Goal: Check status: Check status

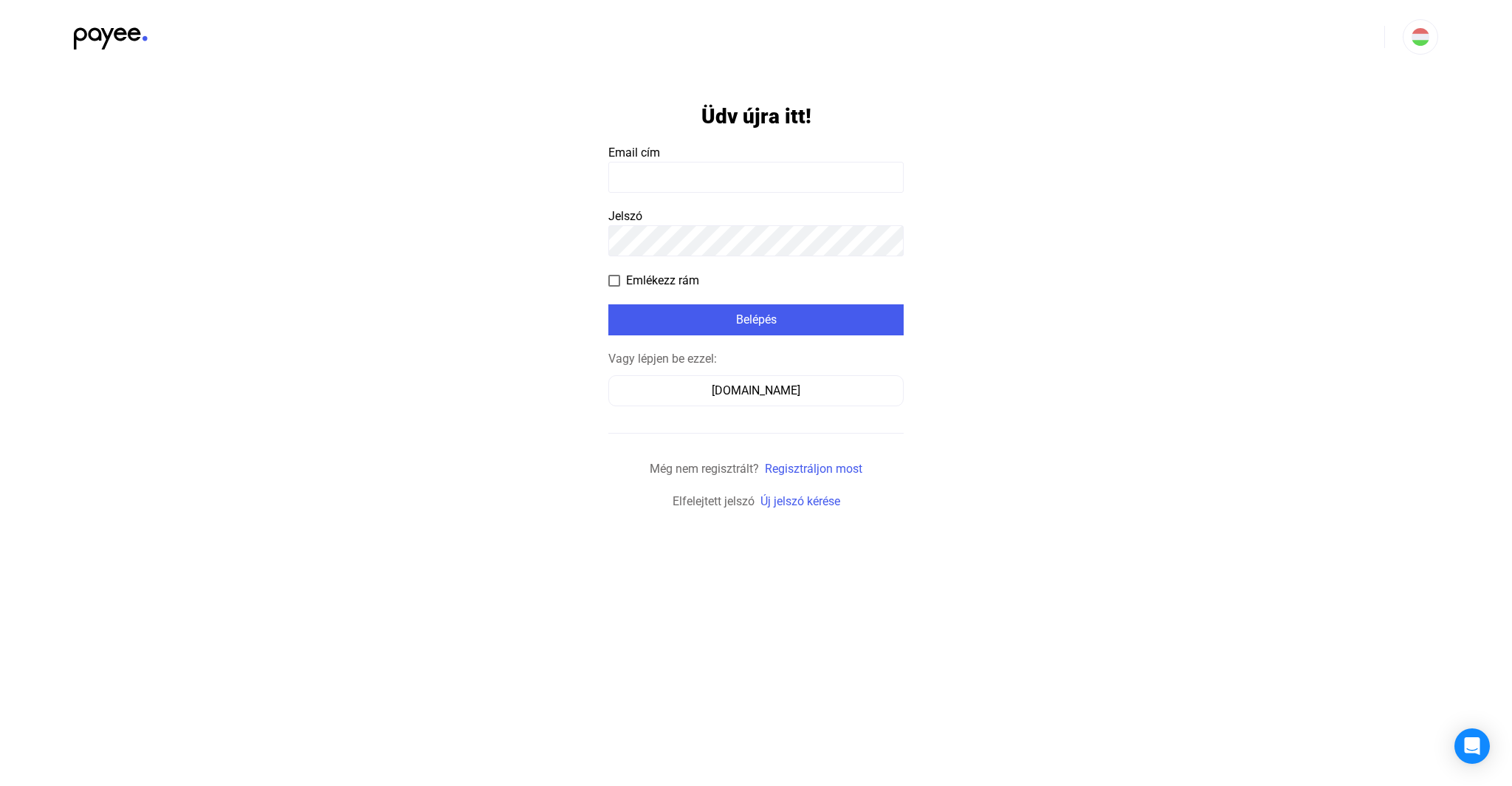
click at [731, 172] on input at bounding box center [756, 177] width 295 height 31
click at [747, 175] on input at bounding box center [756, 177] width 295 height 31
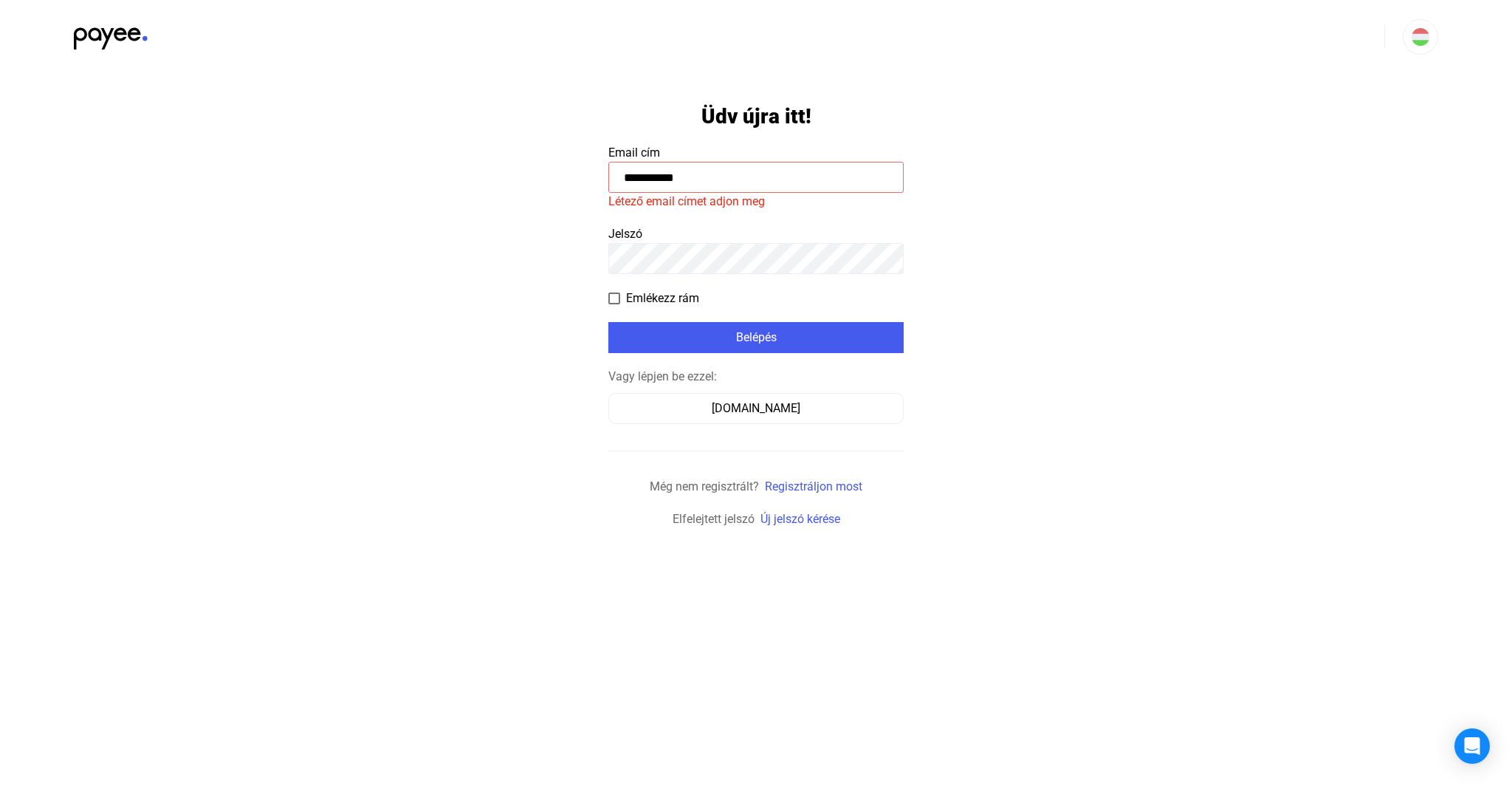
paste input "**********"
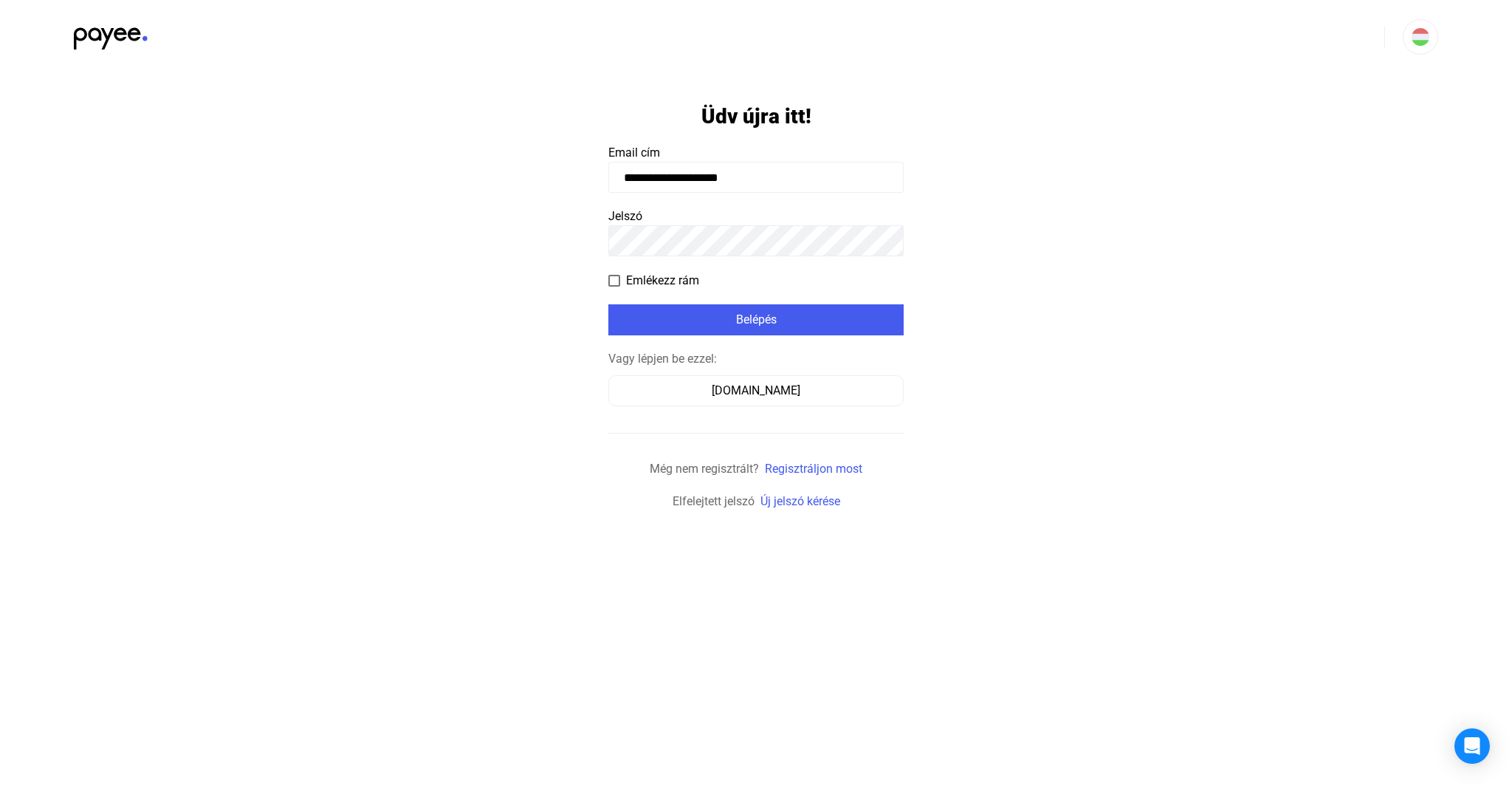
type input "**********"
click at [765, 319] on div "Belépés" at bounding box center [756, 320] width 287 height 18
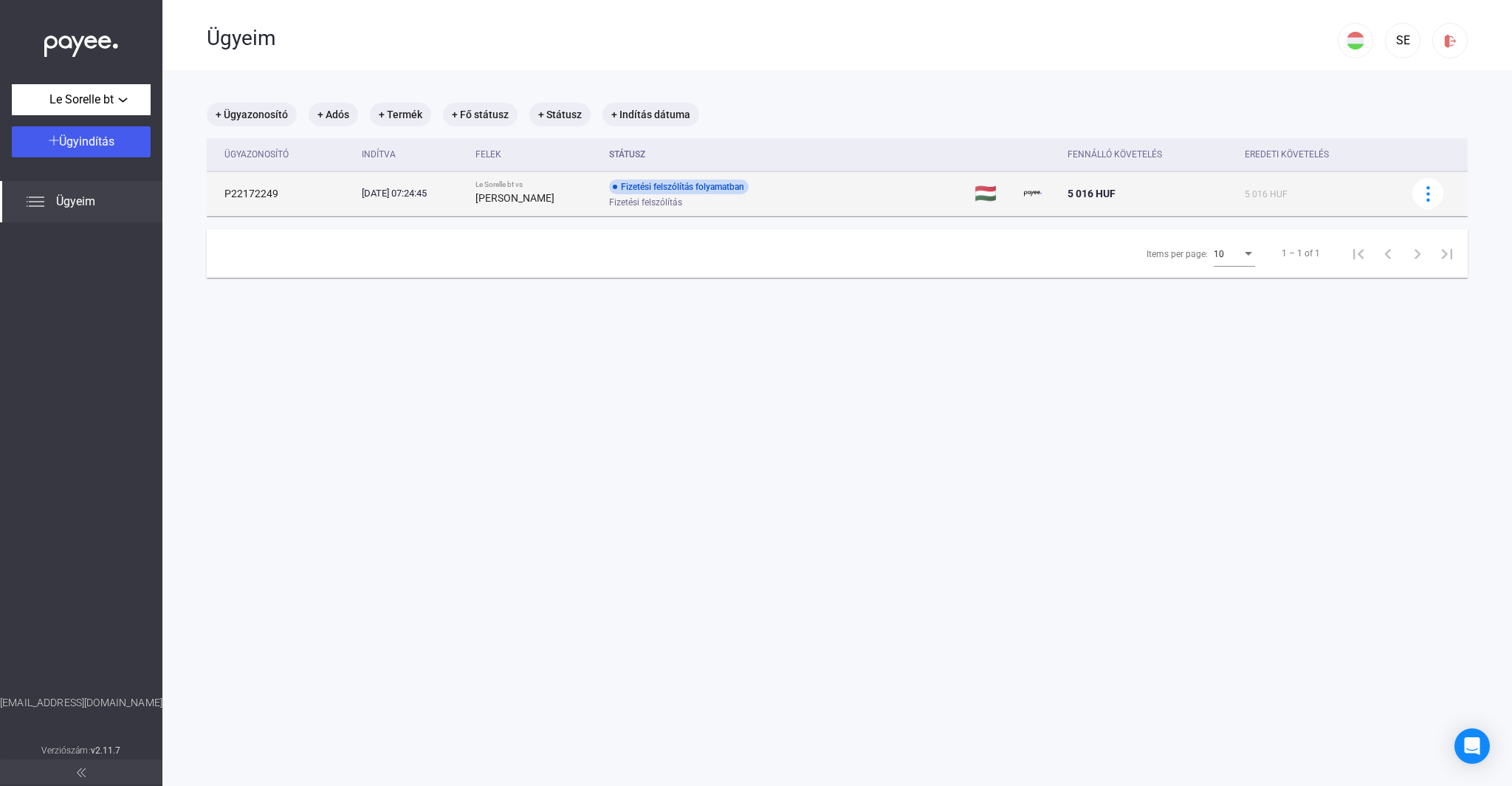
click at [700, 190] on div "Fizetési felszólítás folyamatban" at bounding box center [679, 187] width 140 height 15
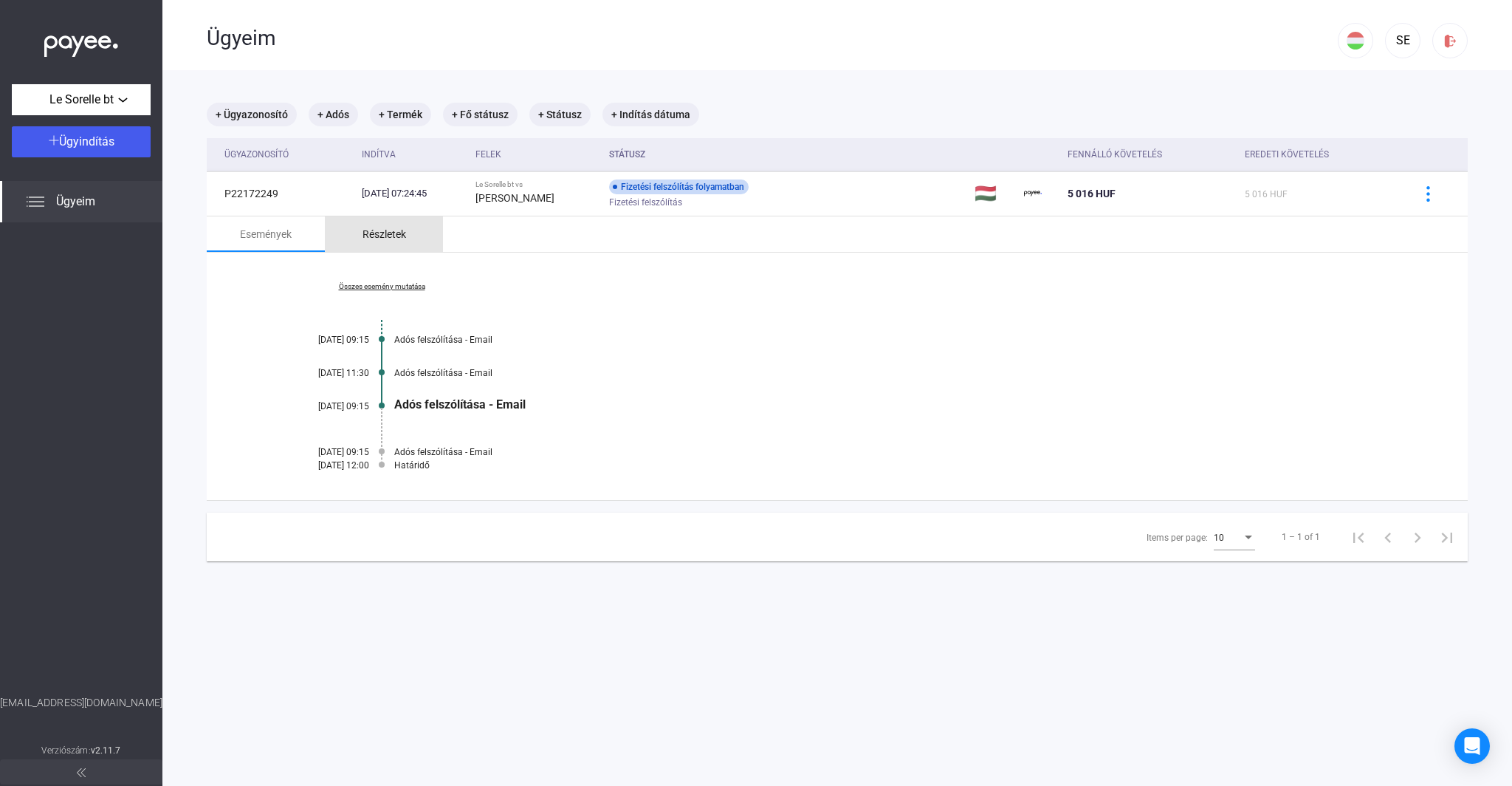
click at [383, 237] on div "Részletek" at bounding box center [384, 234] width 44 height 18
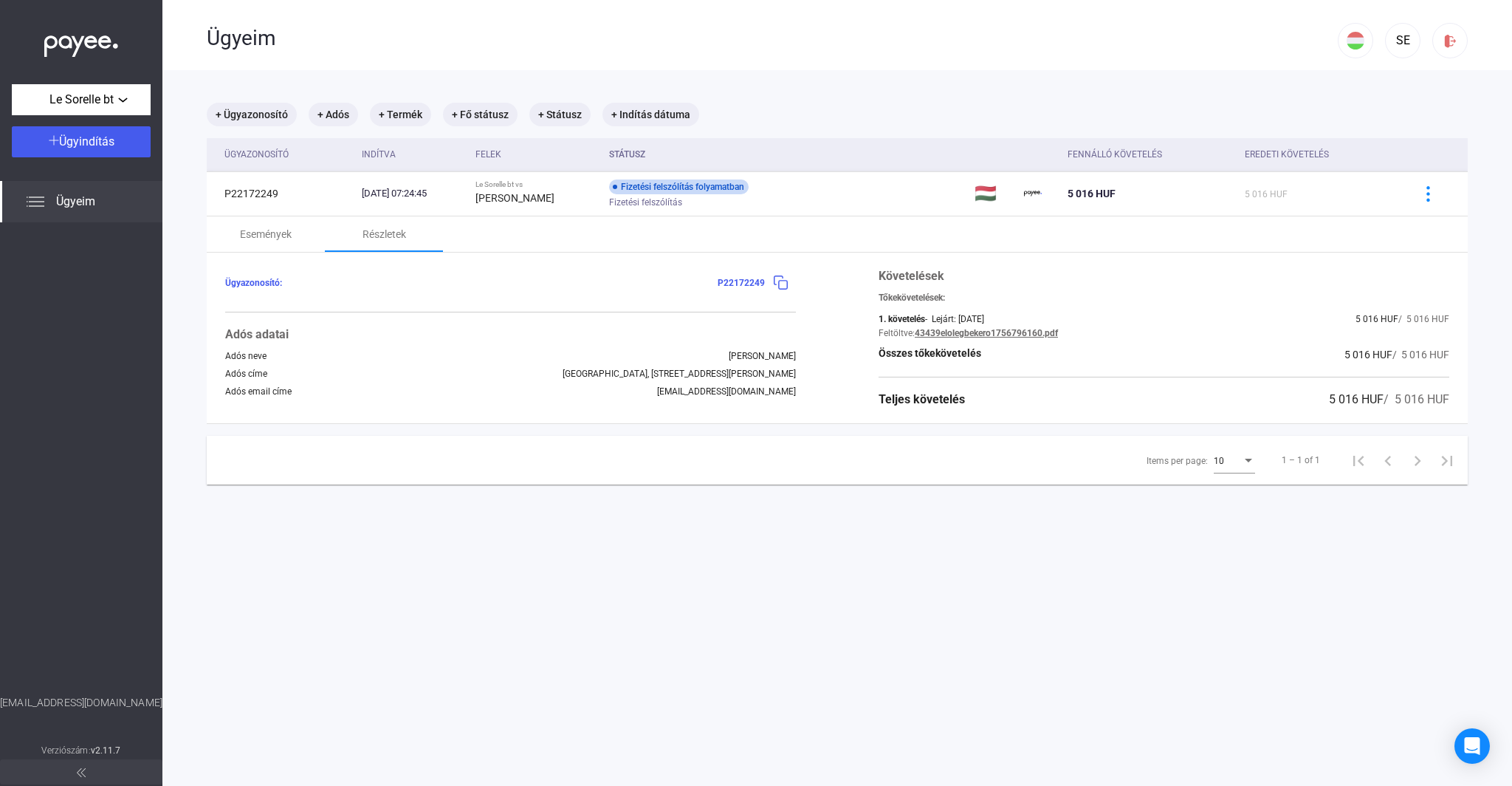
click at [1010, 334] on link "43439elolegbekero1756796160.pdf" at bounding box center [986, 332] width 143 height 11
click at [785, 285] on img at bounding box center [780, 282] width 15 height 15
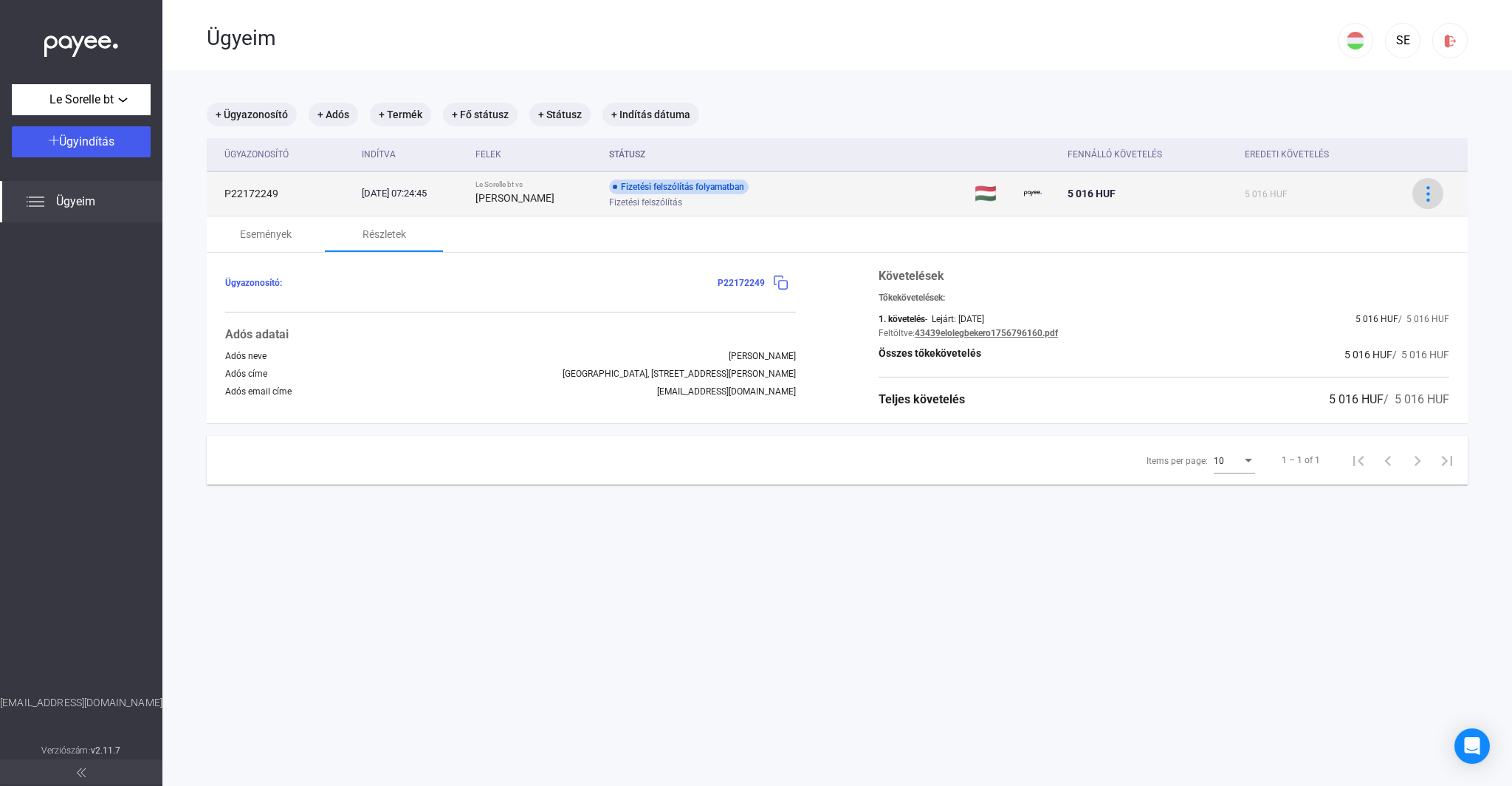
click at [1421, 198] on img at bounding box center [1428, 193] width 15 height 15
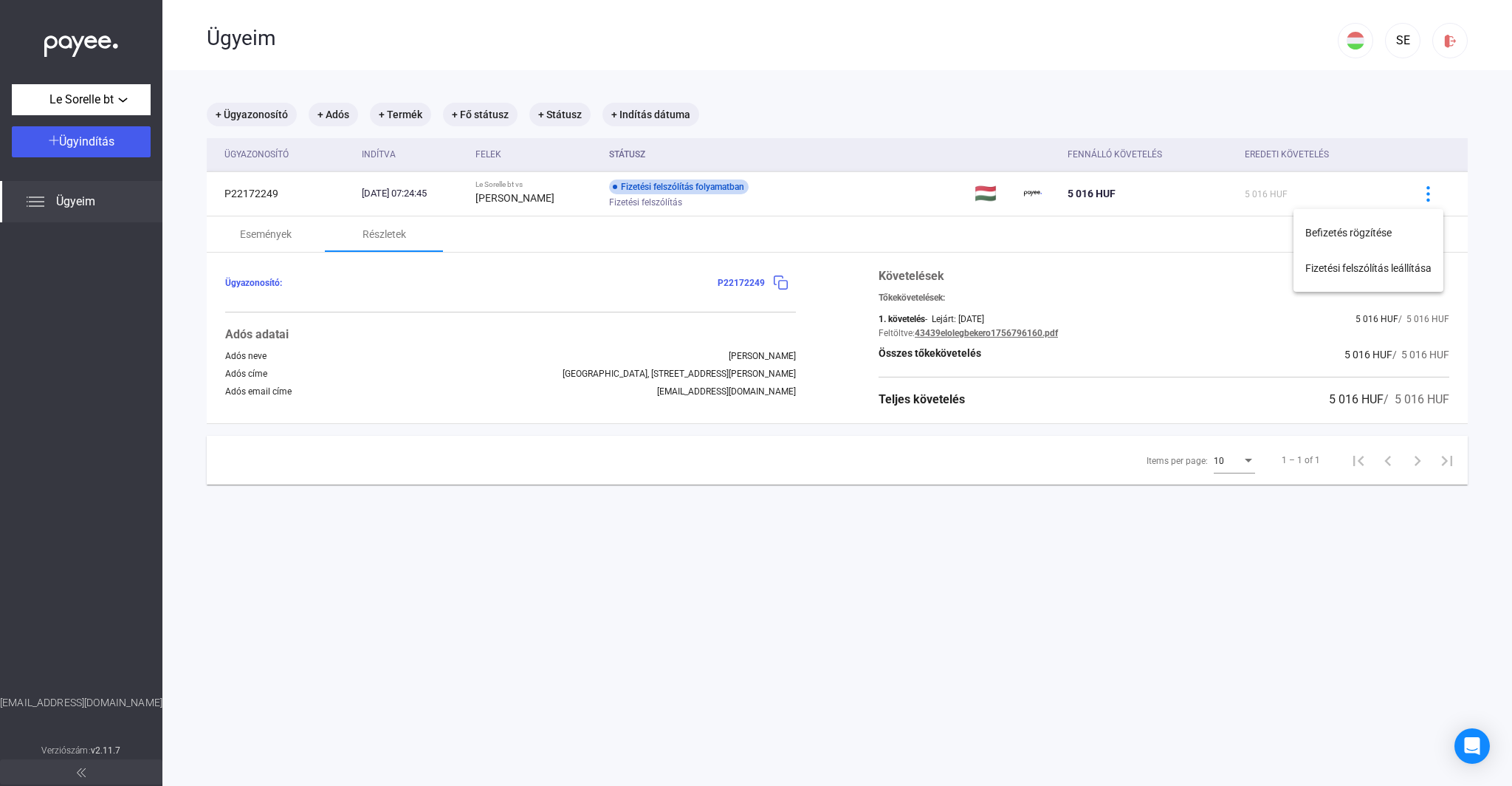
click at [925, 641] on div at bounding box center [756, 393] width 1512 height 786
click at [402, 118] on mat-chip "+ Termék" at bounding box center [400, 114] width 61 height 24
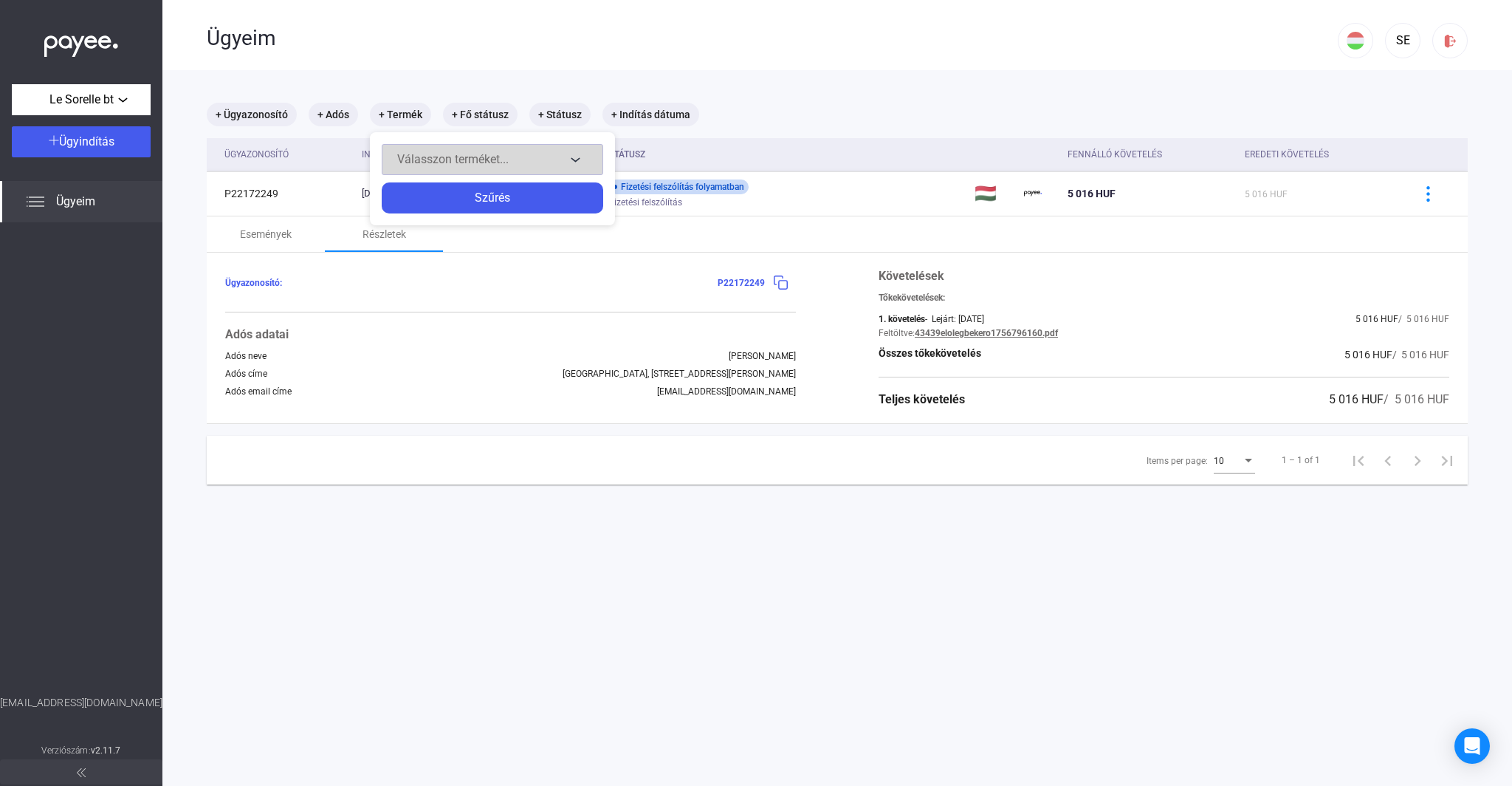
click at [449, 160] on span "Válasszon terméket..." at bounding box center [453, 159] width 111 height 14
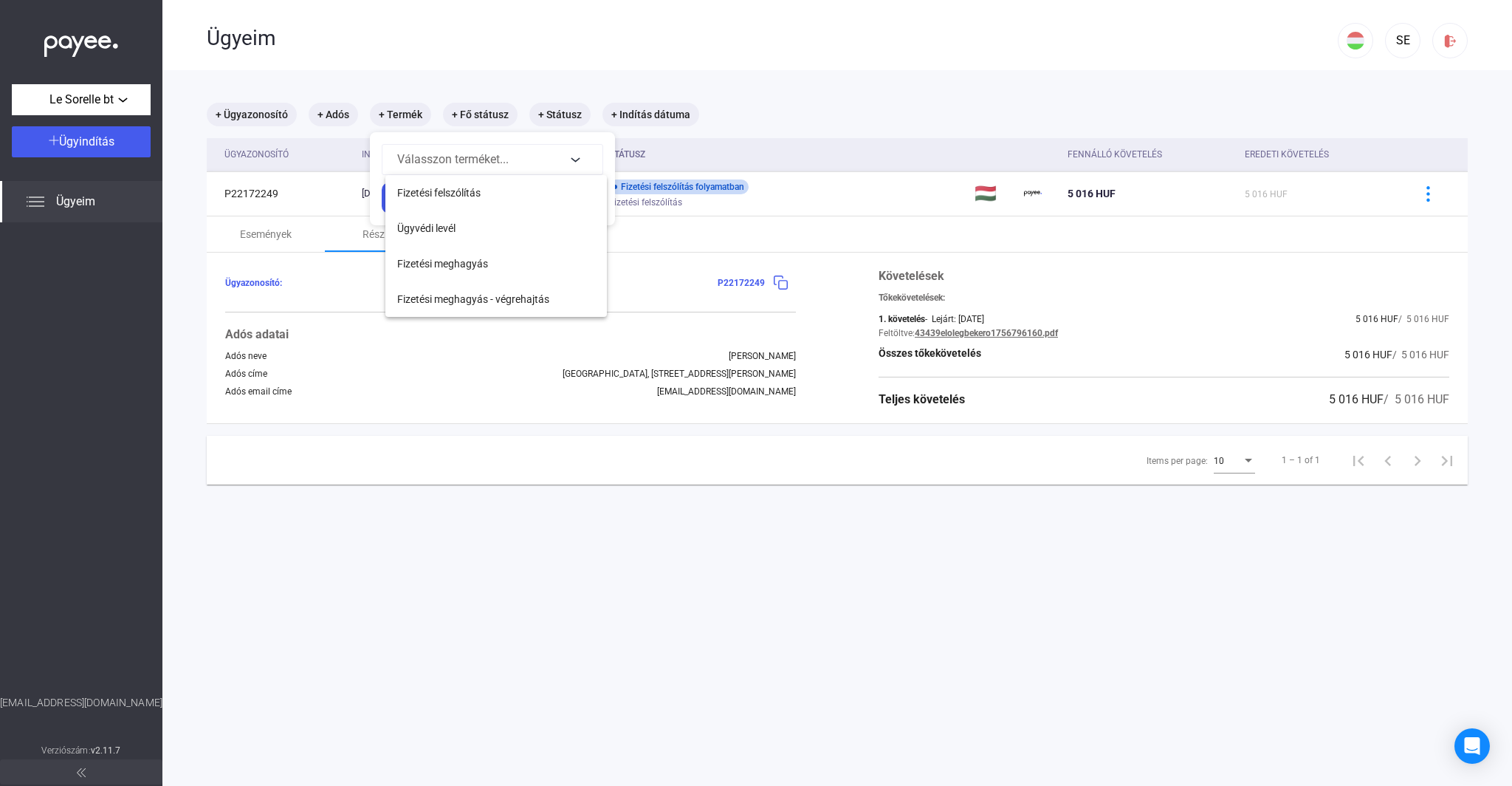
click at [776, 98] on div at bounding box center [756, 393] width 1512 height 786
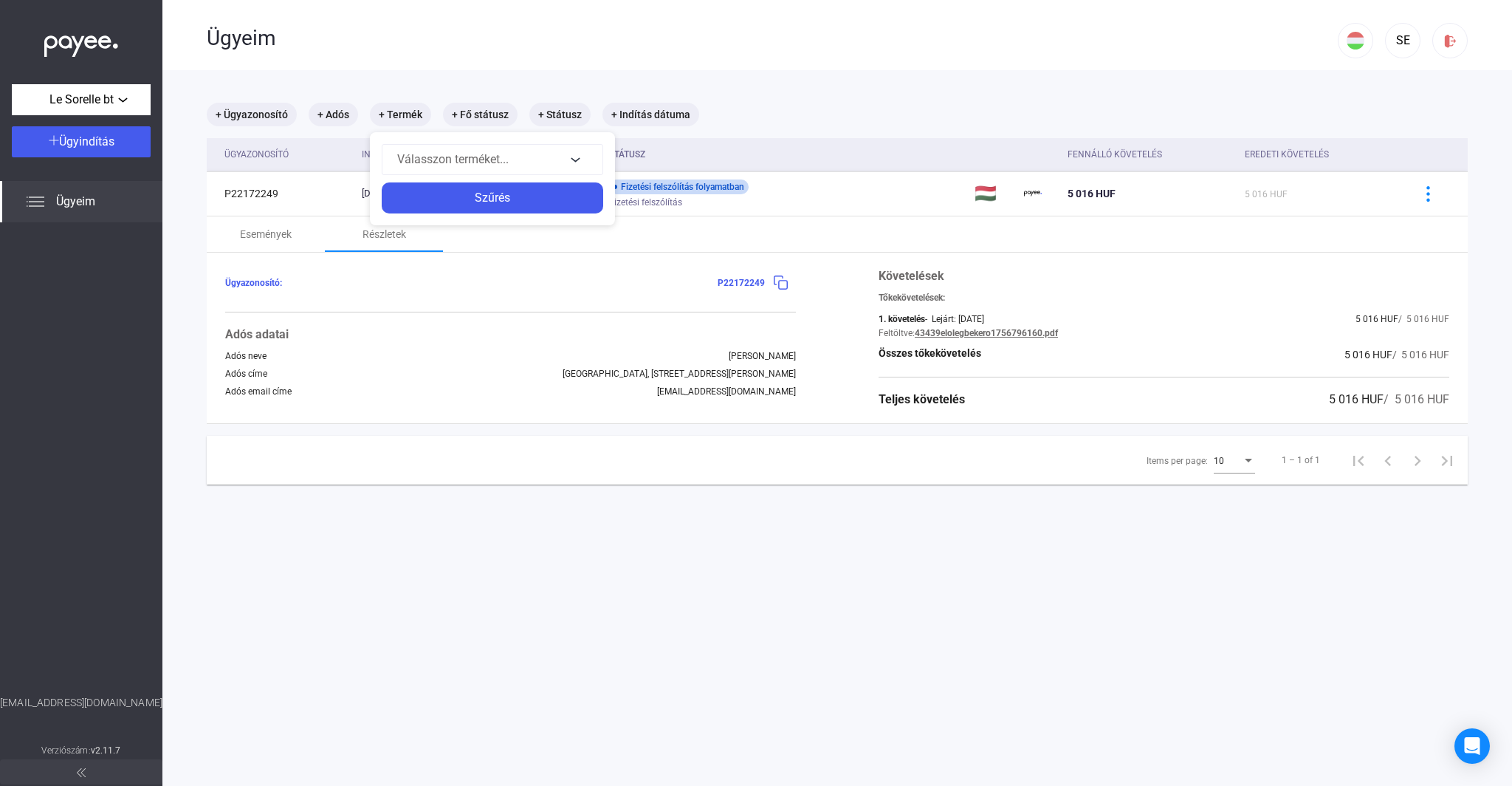
click at [316, 620] on div at bounding box center [756, 393] width 1512 height 786
